Goal: Task Accomplishment & Management: Complete application form

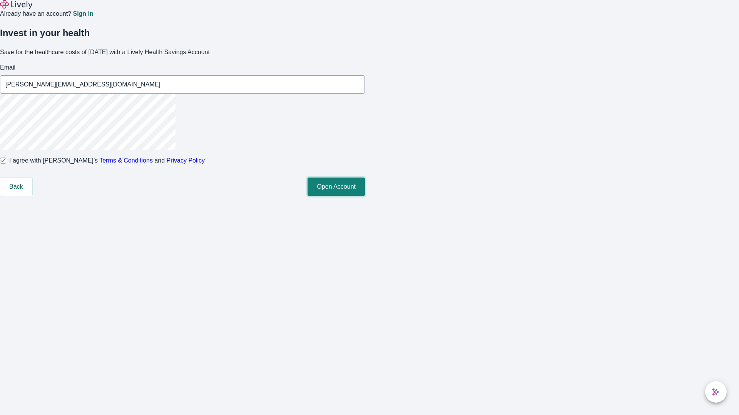
click at [365, 196] on button "Open Account" at bounding box center [335, 187] width 57 height 18
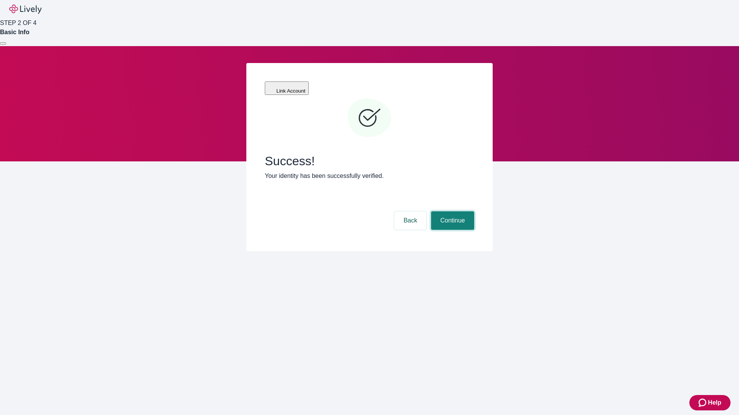
click at [451, 212] on button "Continue" at bounding box center [452, 221] width 43 height 18
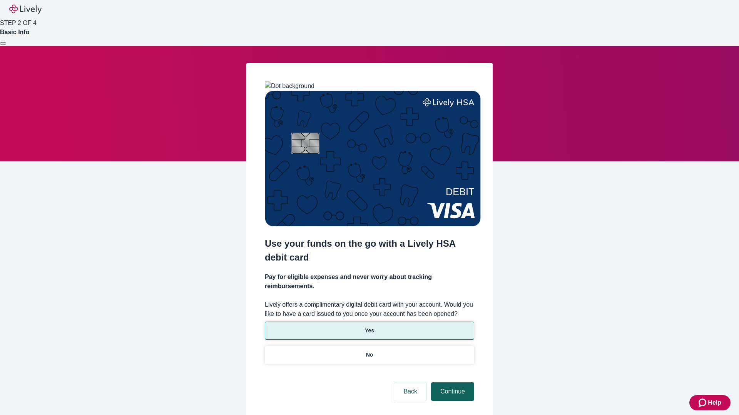
click at [369, 327] on p "Yes" at bounding box center [369, 331] width 9 height 8
click at [451, 383] on button "Continue" at bounding box center [452, 392] width 43 height 18
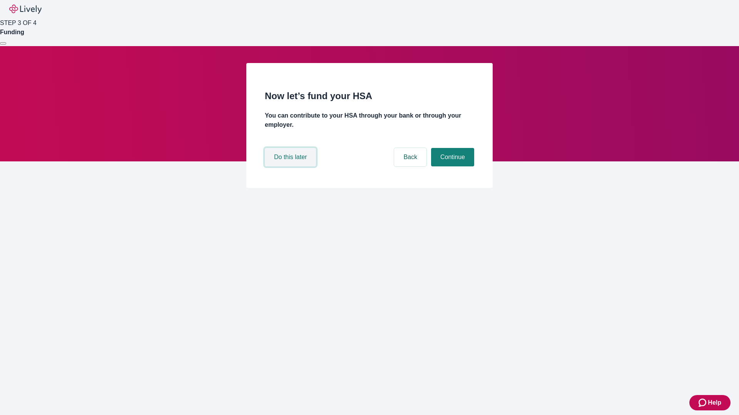
click at [291, 167] on button "Do this later" at bounding box center [290, 157] width 51 height 18
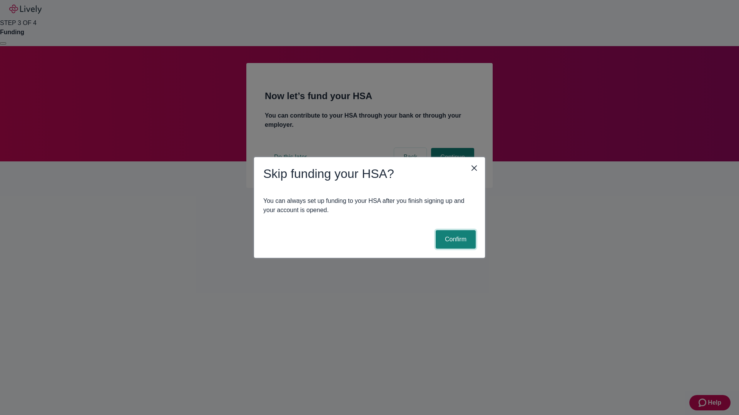
click at [454, 240] on button "Confirm" at bounding box center [455, 239] width 40 height 18
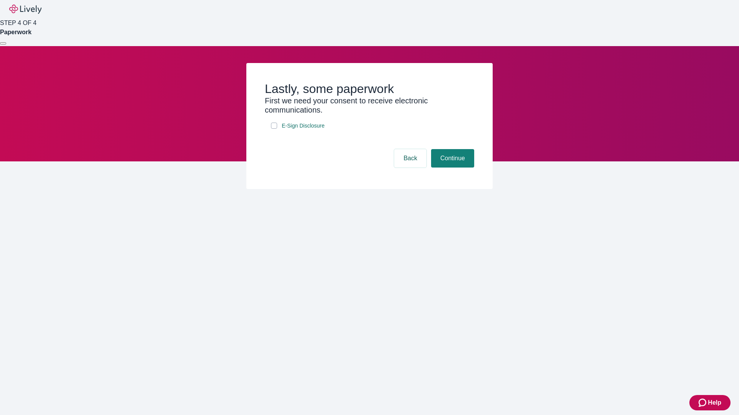
click at [274, 129] on input "E-Sign Disclosure" at bounding box center [274, 126] width 6 height 6
checkbox input "true"
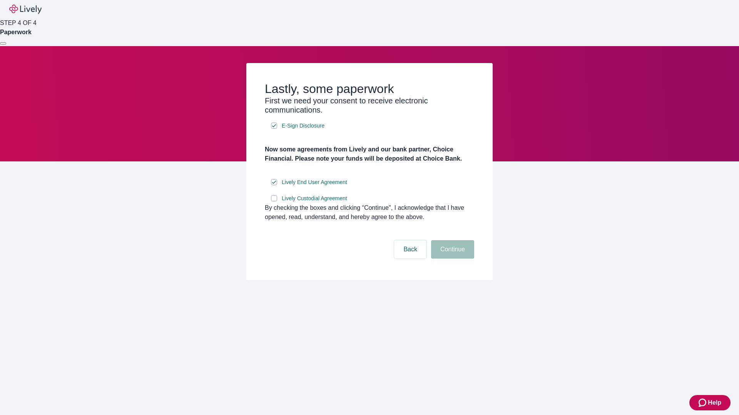
click at [274, 202] on input "Lively Custodial Agreement" at bounding box center [274, 198] width 6 height 6
checkbox input "true"
click at [451, 259] on button "Continue" at bounding box center [452, 249] width 43 height 18
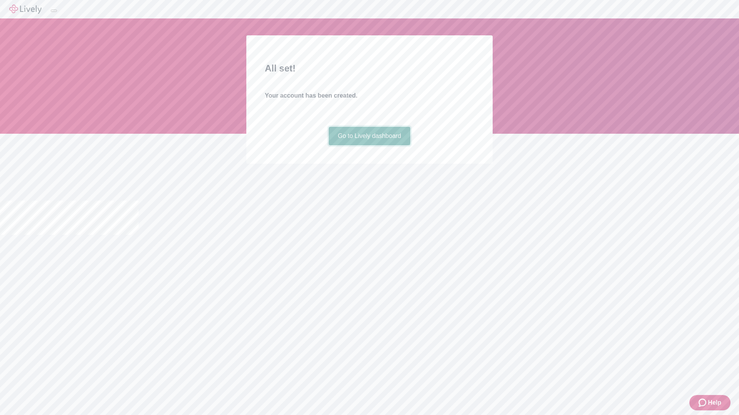
click at [369, 145] on link "Go to Lively dashboard" at bounding box center [370, 136] width 82 height 18
